Goal: Information Seeking & Learning: Learn about a topic

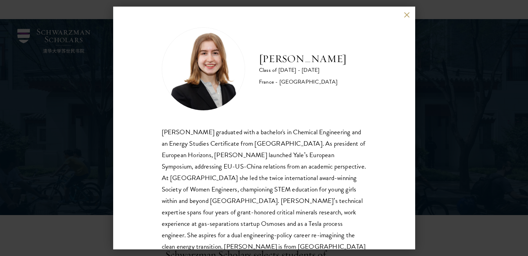
click at [307, 147] on div "[PERSON_NAME] graduated with a bachelor's in Chemical Engineering and an Energy…" at bounding box center [264, 195] width 205 height 138
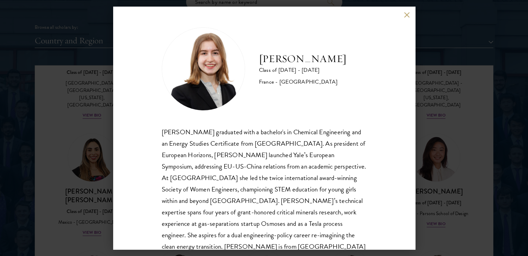
scroll to position [24, 0]
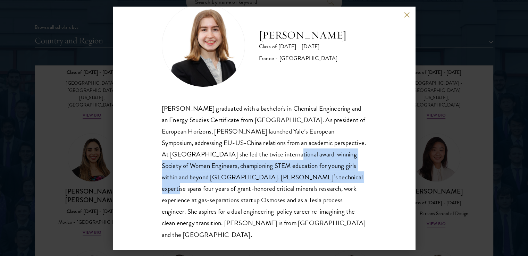
drag, startPoint x: 254, startPoint y: 149, endPoint x: 320, endPoint y: 180, distance: 73.0
click at [320, 180] on div "[PERSON_NAME] graduated with a bachelor's in Chemical Engineering and an Energy…" at bounding box center [264, 172] width 205 height 138
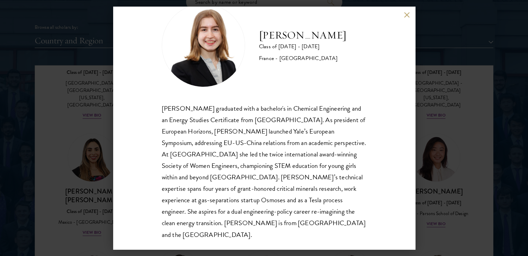
click at [443, 85] on div "[PERSON_NAME] Class of [DATE] - [DATE] [GEOGRAPHIC_DATA] - [GEOGRAPHIC_DATA] [P…" at bounding box center [264, 128] width 528 height 256
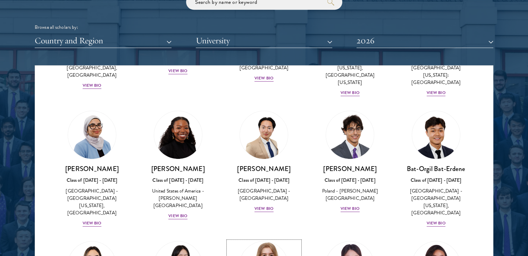
scroll to position [381, 0]
click at [282, 124] on img at bounding box center [264, 135] width 48 height 48
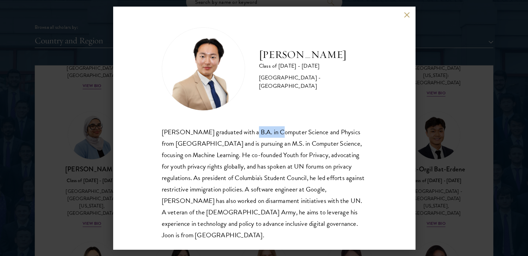
drag, startPoint x: 249, startPoint y: 132, endPoint x: 273, endPoint y: 134, distance: 24.0
click at [273, 134] on div "[PERSON_NAME] graduated with a B.A. in Computer Science and Physics from [GEOGR…" at bounding box center [264, 183] width 205 height 115
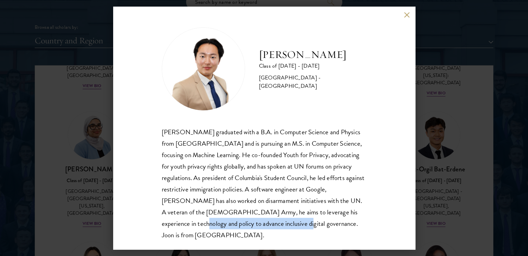
drag, startPoint x: 221, startPoint y: 222, endPoint x: 325, endPoint y: 227, distance: 103.9
click at [325, 227] on div "[PERSON_NAME] graduated with a B.A. in Computer Science and Physics from [GEOGR…" at bounding box center [264, 183] width 205 height 115
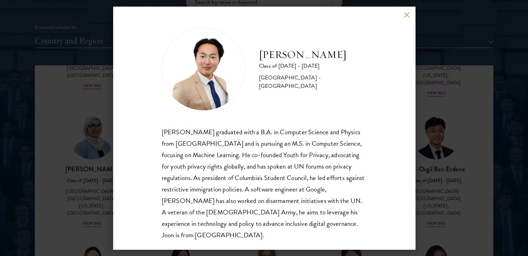
click at [355, 166] on div "[PERSON_NAME] graduated with a B.A. in Computer Science and Physics from [GEOGR…" at bounding box center [264, 183] width 205 height 115
click at [405, 14] on button at bounding box center [407, 15] width 6 height 6
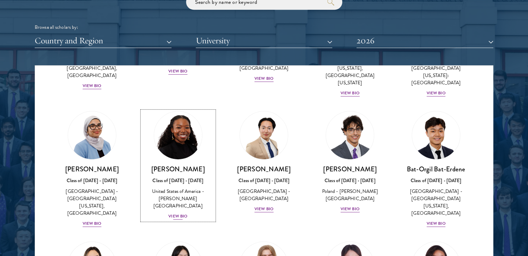
click at [176, 122] on img at bounding box center [178, 135] width 53 height 53
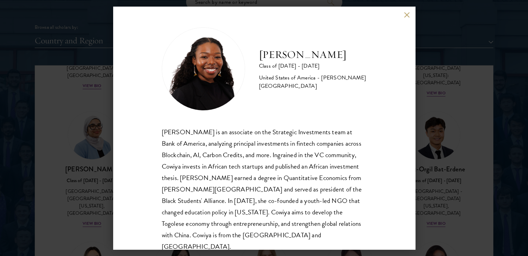
scroll to position [8, 0]
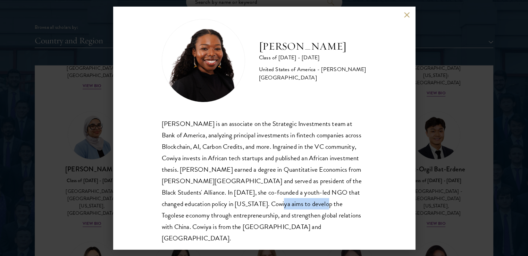
drag, startPoint x: 276, startPoint y: 204, endPoint x: 327, endPoint y: 208, distance: 51.2
click at [327, 208] on div "[PERSON_NAME] is an associate on the Strategic Investments team at Bank of Amer…" at bounding box center [264, 181] width 205 height 126
drag, startPoint x: 251, startPoint y: 205, endPoint x: 308, endPoint y: 205, distance: 57.6
click at [308, 205] on div "[PERSON_NAME] is an associate on the Strategic Investments team at Bank of Amer…" at bounding box center [264, 181] width 205 height 126
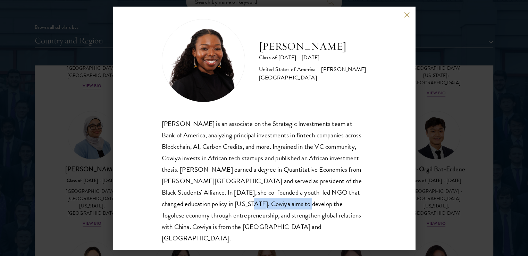
click at [308, 205] on div "[PERSON_NAME] is an associate on the Strategic Investments team at Bank of Amer…" at bounding box center [264, 181] width 205 height 126
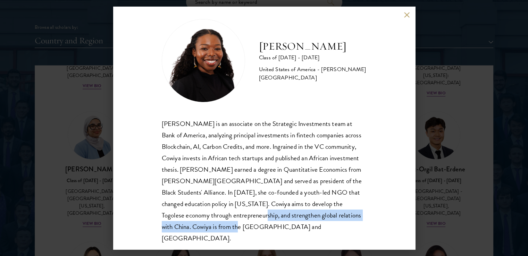
drag, startPoint x: 312, startPoint y: 221, endPoint x: 260, endPoint y: 214, distance: 52.9
click at [260, 214] on div "[PERSON_NAME] is an associate on the Strategic Investments team at Bank of Amer…" at bounding box center [264, 181] width 205 height 126
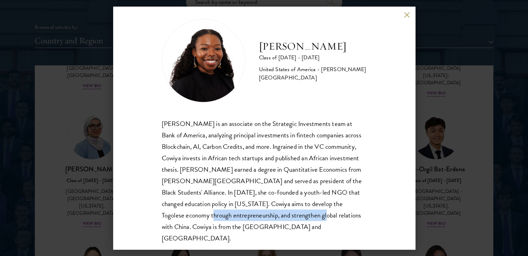
drag, startPoint x: 319, startPoint y: 215, endPoint x: 210, endPoint y: 214, distance: 109.3
click at [210, 214] on div "[PERSON_NAME] is an associate on the Strategic Investments team at Bank of Amer…" at bounding box center [264, 181] width 205 height 126
copy div "and strengthen global relations with China"
click at [302, 144] on div "[PERSON_NAME] is an associate on the Strategic Investments team at Bank of Amer…" at bounding box center [264, 181] width 205 height 126
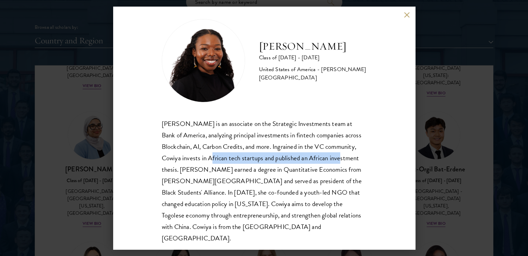
drag, startPoint x: 212, startPoint y: 157, endPoint x: 345, endPoint y: 160, distance: 132.2
click at [345, 160] on div "[PERSON_NAME] is an associate on the Strategic Investments team at Bank of Amer…" at bounding box center [264, 181] width 205 height 126
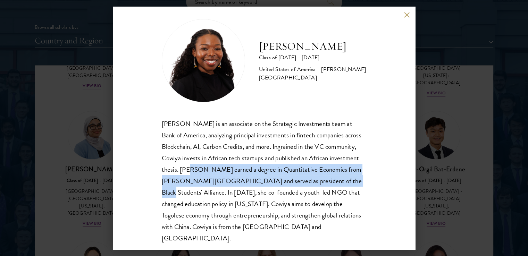
drag, startPoint x: 192, startPoint y: 169, endPoint x: 337, endPoint y: 180, distance: 145.1
click at [337, 180] on div "[PERSON_NAME] is an associate on the Strategic Investments team at Bank of Amer…" at bounding box center [264, 181] width 205 height 126
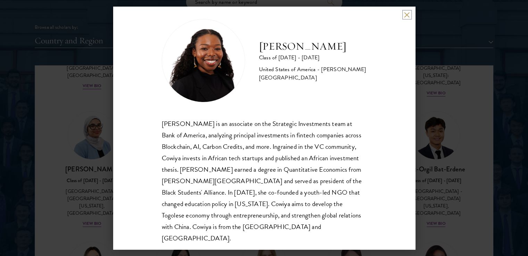
click at [408, 12] on button at bounding box center [407, 15] width 6 height 6
